Goal: Register for event/course

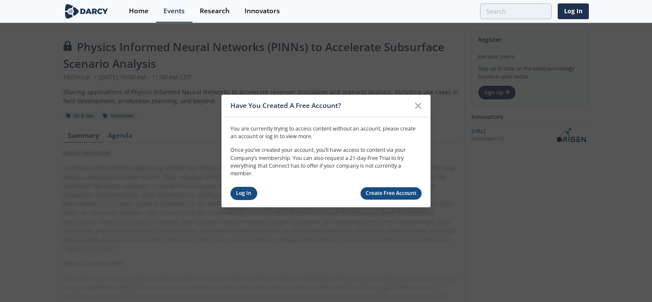
click at [244, 195] on link "Log In" at bounding box center [243, 193] width 27 height 13
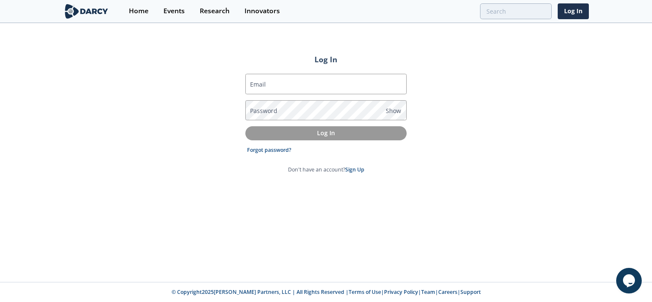
click at [265, 73] on div "Email Password Show Log In Forgot password? Don't have an account? Sign Up" at bounding box center [325, 123] width 161 height 113
click at [274, 79] on input "Email" at bounding box center [325, 84] width 161 height 20
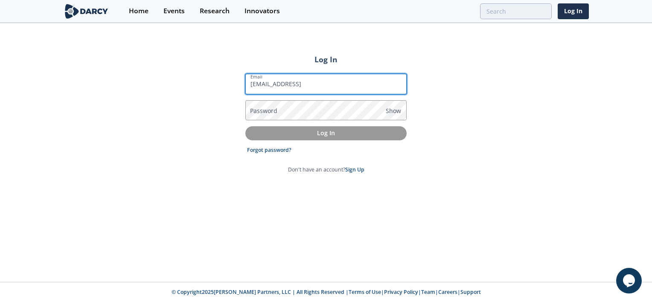
type input "[EMAIL_ADDRESS][DOMAIN_NAME]"
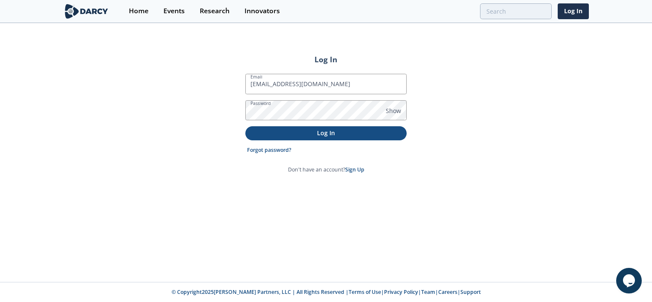
click at [319, 131] on p "Log In" at bounding box center [325, 132] width 149 height 9
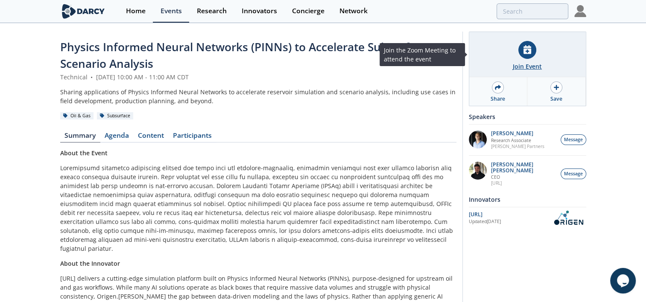
click at [515, 47] on div "Join Event" at bounding box center [527, 54] width 116 height 45
click at [515, 56] on div "Join Event" at bounding box center [527, 54] width 116 height 45
